Goal: Find specific page/section: Find specific page/section

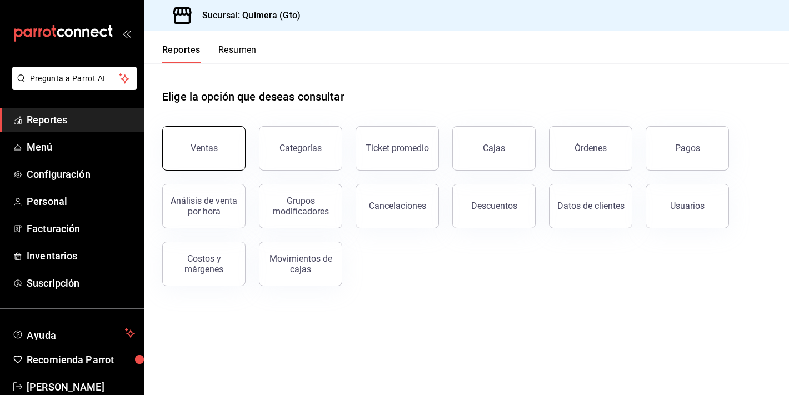
click at [202, 141] on button "Ventas" at bounding box center [203, 148] width 83 height 44
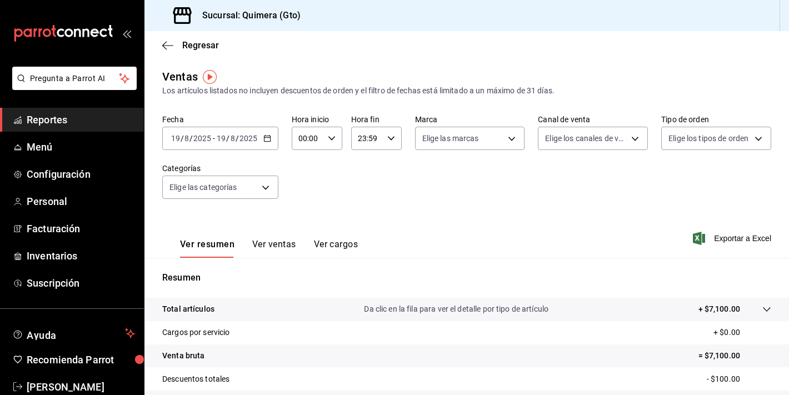
click at [274, 242] on button "Ver ventas" at bounding box center [274, 248] width 44 height 19
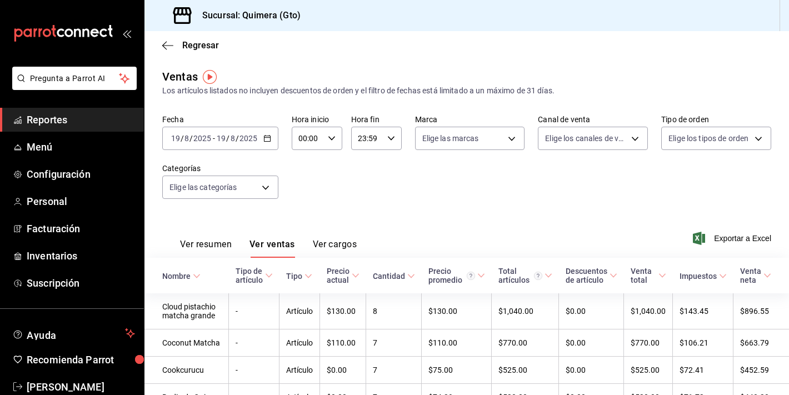
click at [56, 36] on icon "mailbox folders" at bounding box center [63, 33] width 100 height 17
